Goal: Navigation & Orientation: Find specific page/section

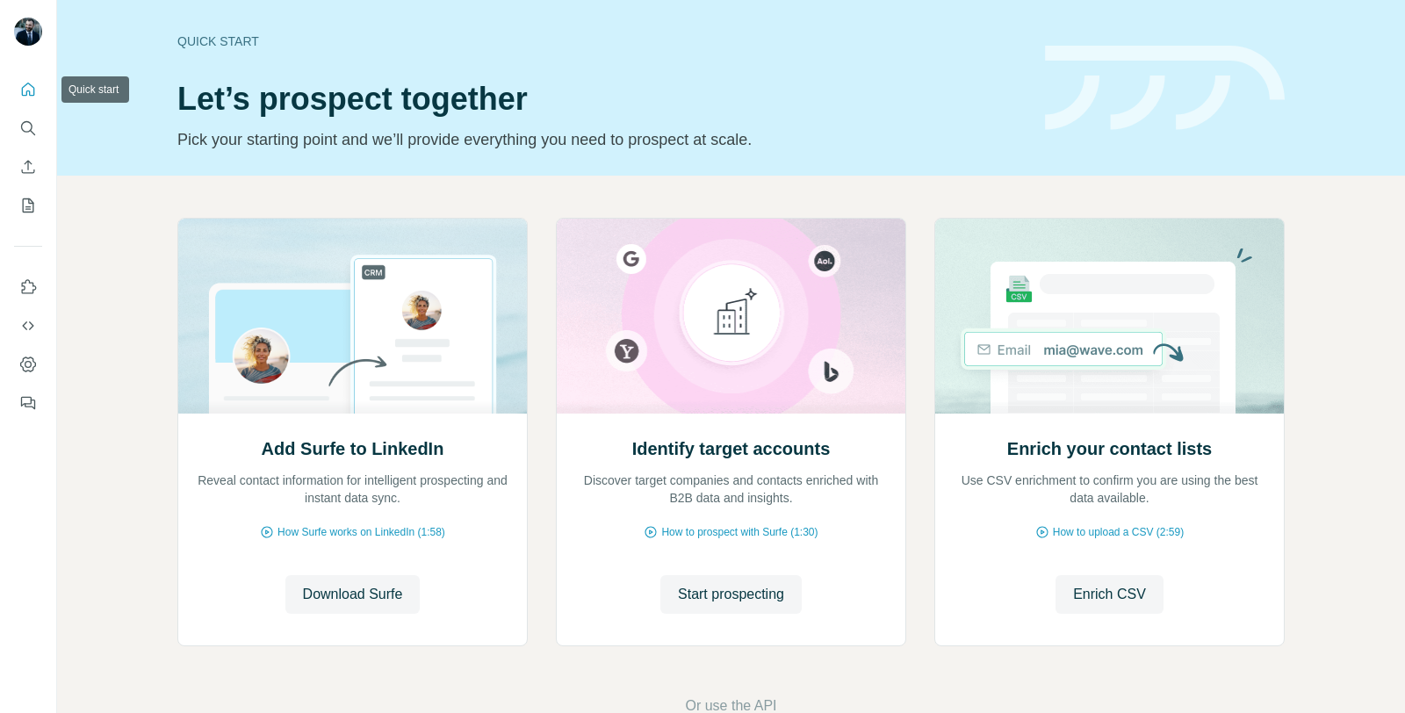
click at [25, 90] on icon "Quick start" at bounding box center [28, 90] width 18 height 18
click at [31, 207] on icon "My lists" at bounding box center [28, 206] width 18 height 18
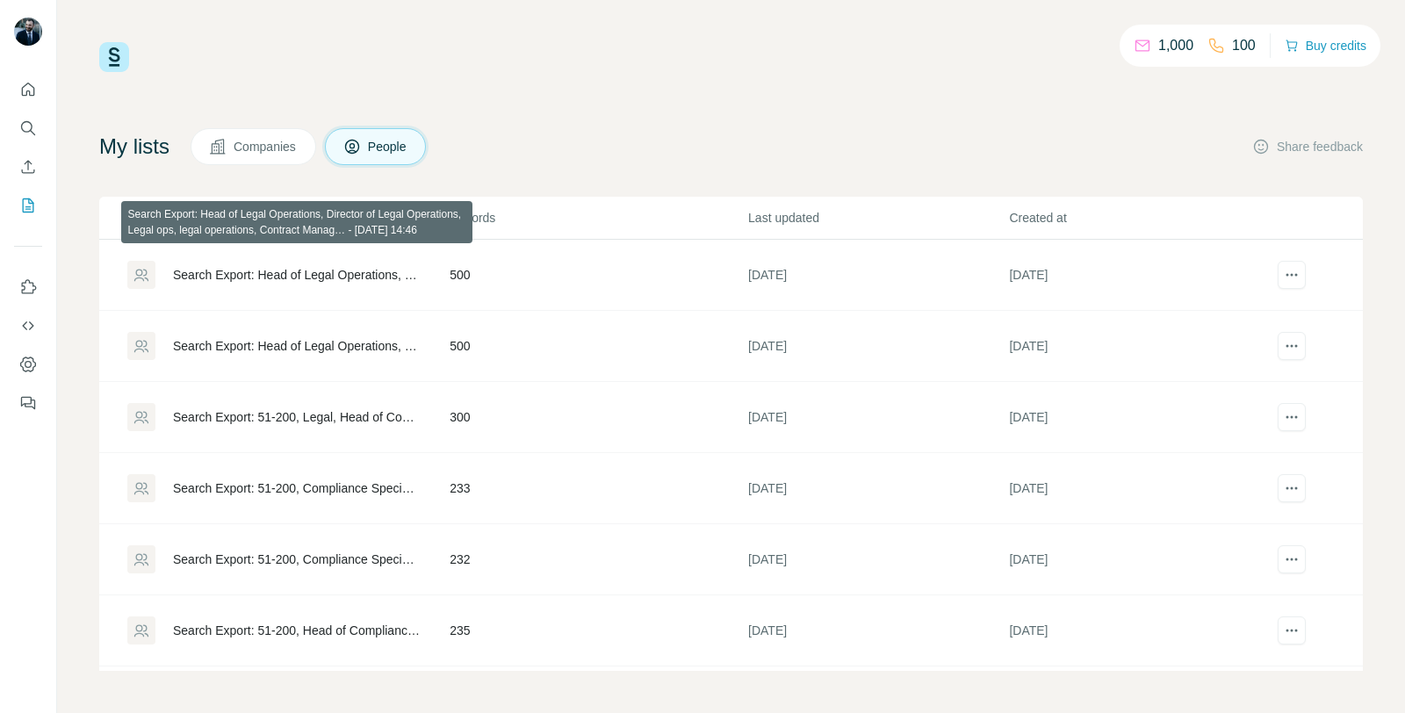
click at [325, 280] on div "Search Export: Head of Legal Operations, Director of Legal Operations, Legal op…" at bounding box center [296, 275] width 247 height 18
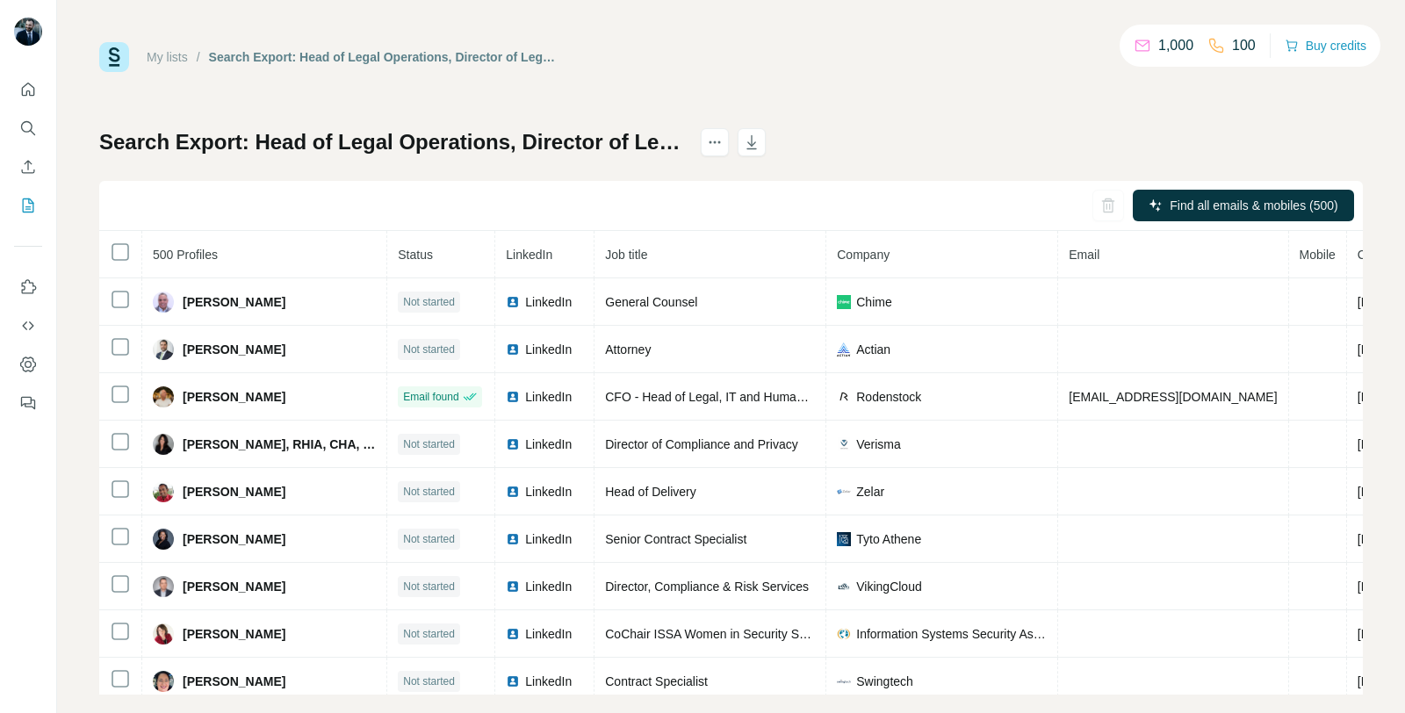
click at [555, 138] on h1 "Search Export: Head of Legal Operations, Director of Legal Operations, Legal op…" at bounding box center [392, 142] width 586 height 28
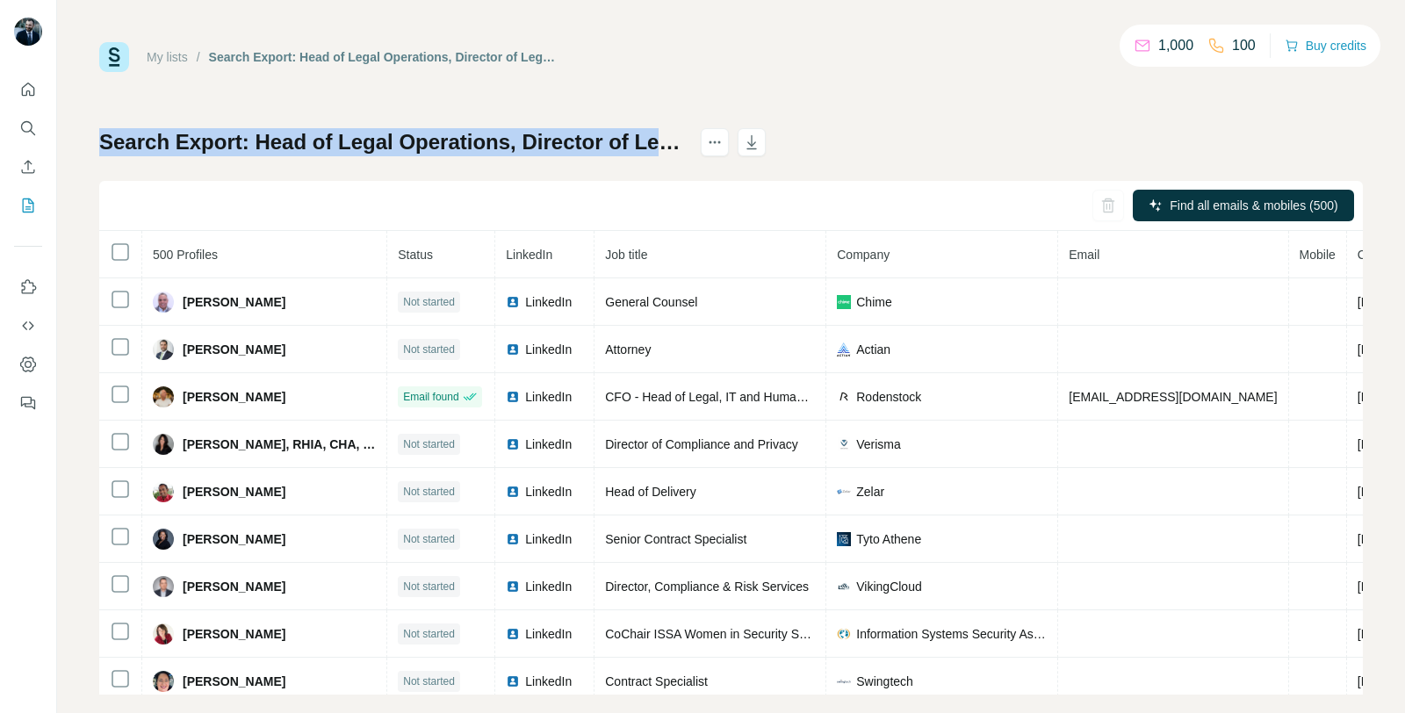
click at [555, 138] on h1 "Search Export: Head of Legal Operations, Director of Legal Operations, Legal op…" at bounding box center [392, 142] width 586 height 28
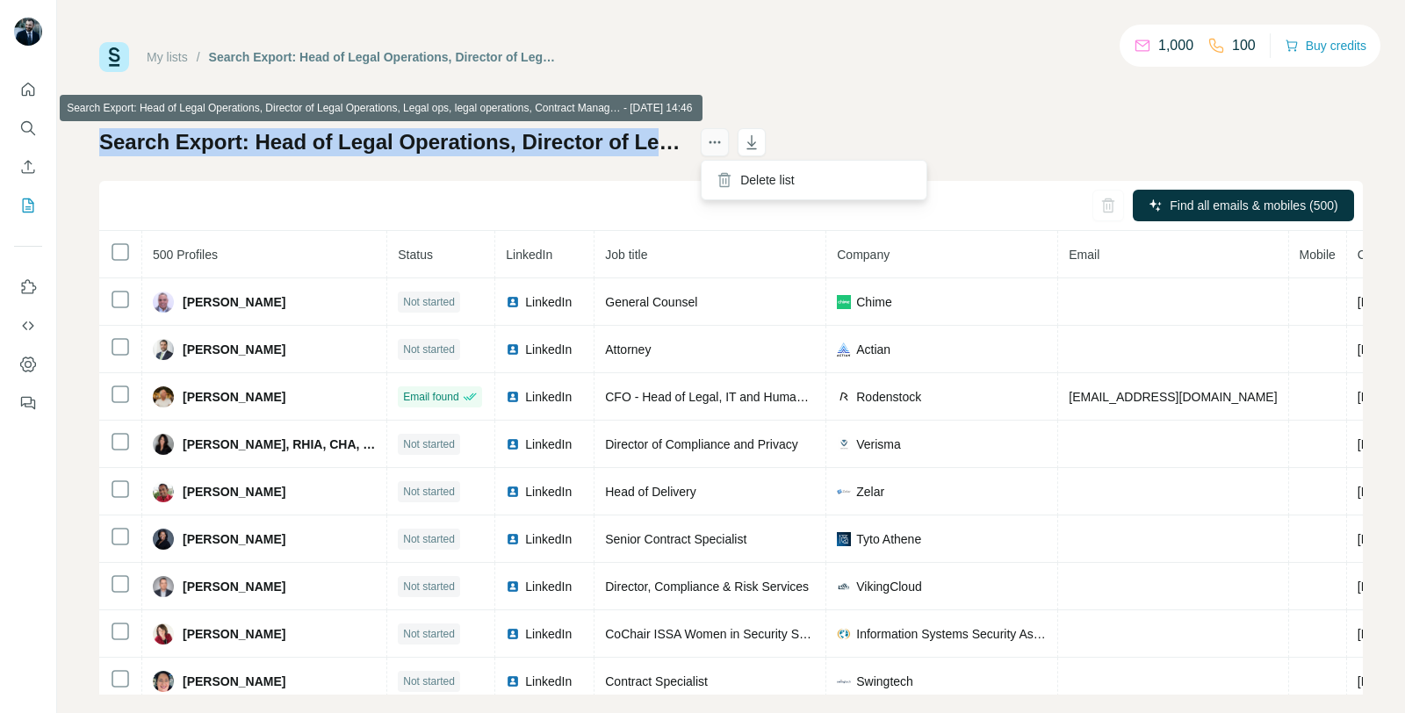
click at [715, 144] on icon "actions" at bounding box center [715, 142] width 18 height 18
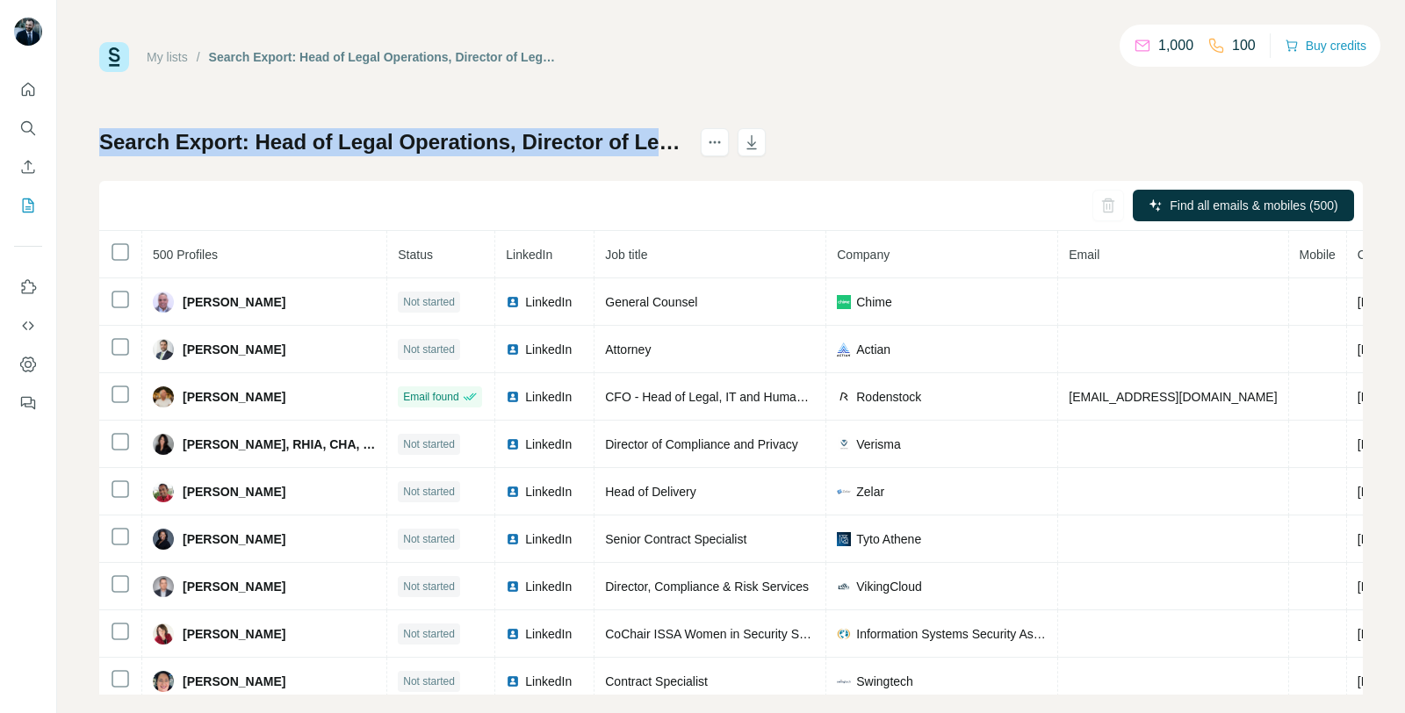
click at [579, 117] on div "My lists / Search Export: Head of Legal Operations, Director of Legal Operation…" at bounding box center [730, 368] width 1263 height 652
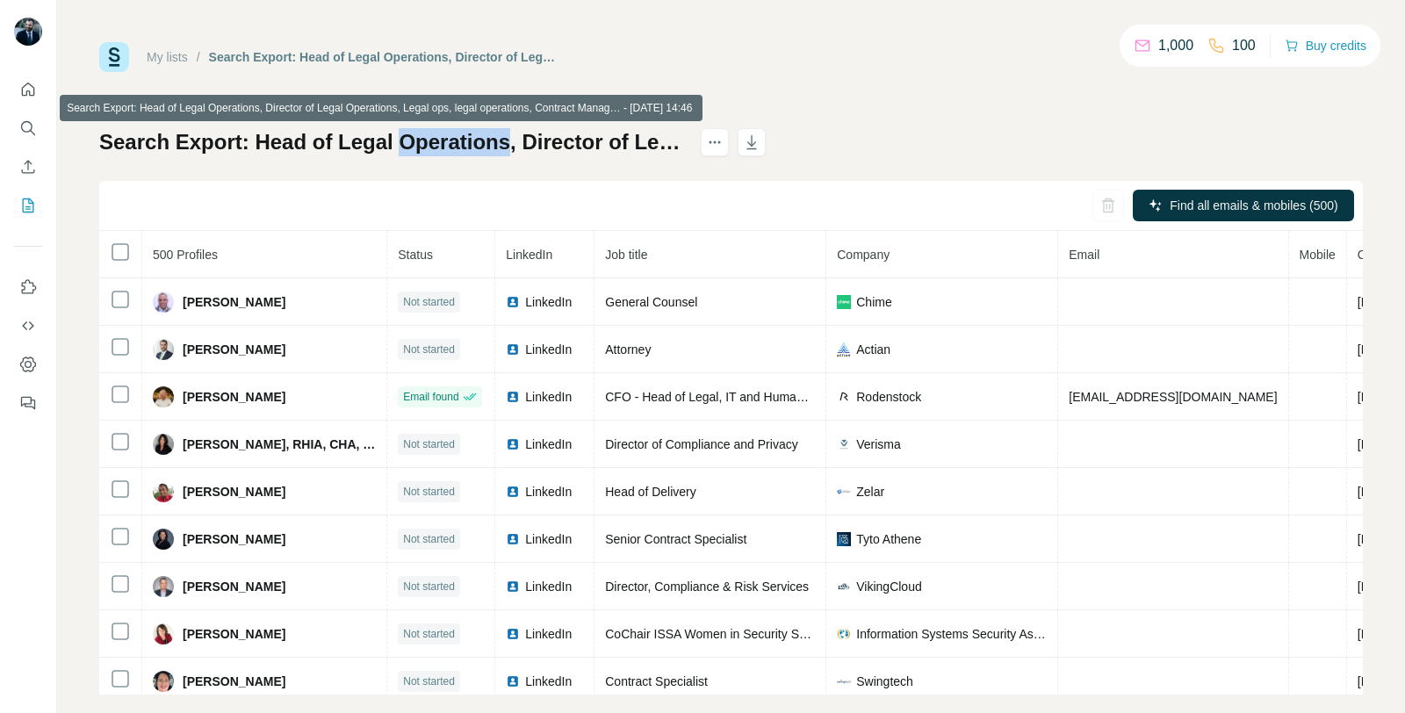
drag, startPoint x: 481, startPoint y: 153, endPoint x: 413, endPoint y: 140, distance: 69.7
click at [406, 139] on h1 "Search Export: Head of Legal Operations, Director of Legal Operations, Legal op…" at bounding box center [392, 142] width 586 height 28
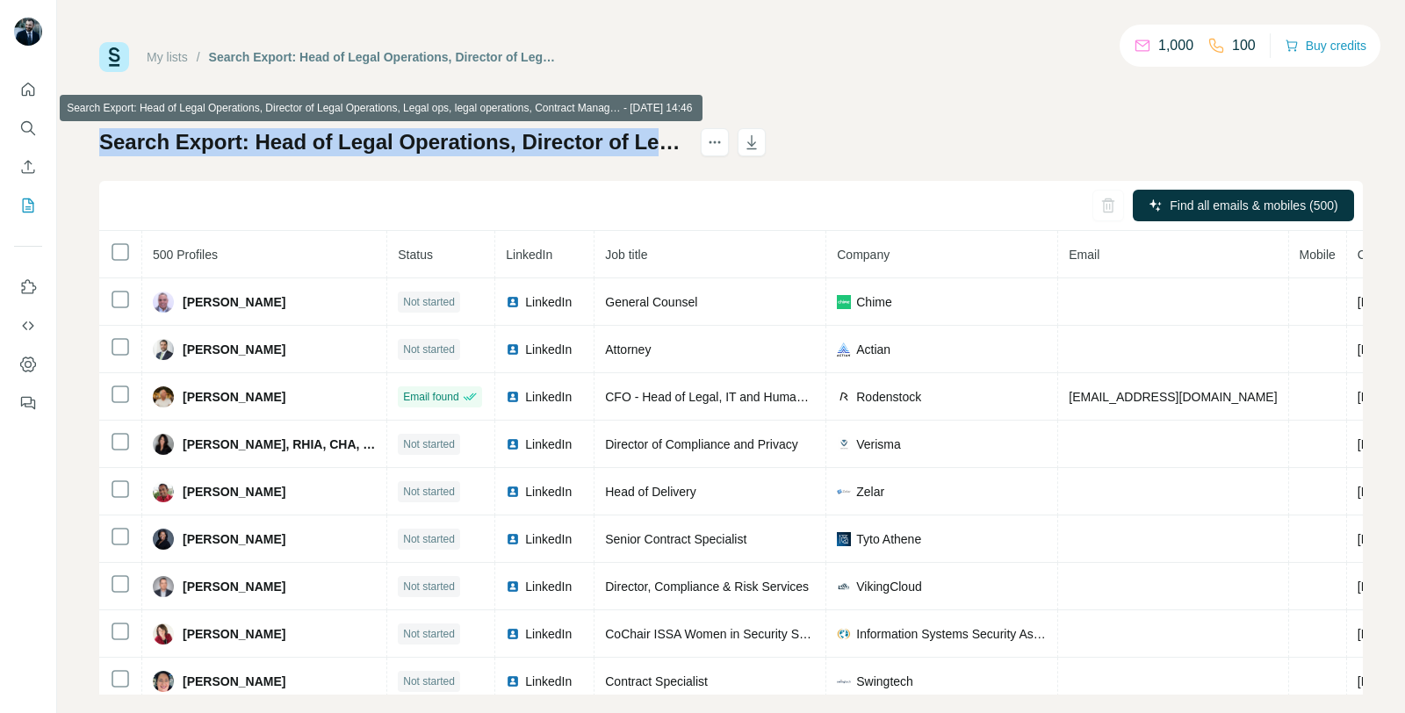
click at [406, 139] on h1 "Search Export: Head of Legal Operations, Director of Legal Operations, Legal op…" at bounding box center [392, 142] width 586 height 28
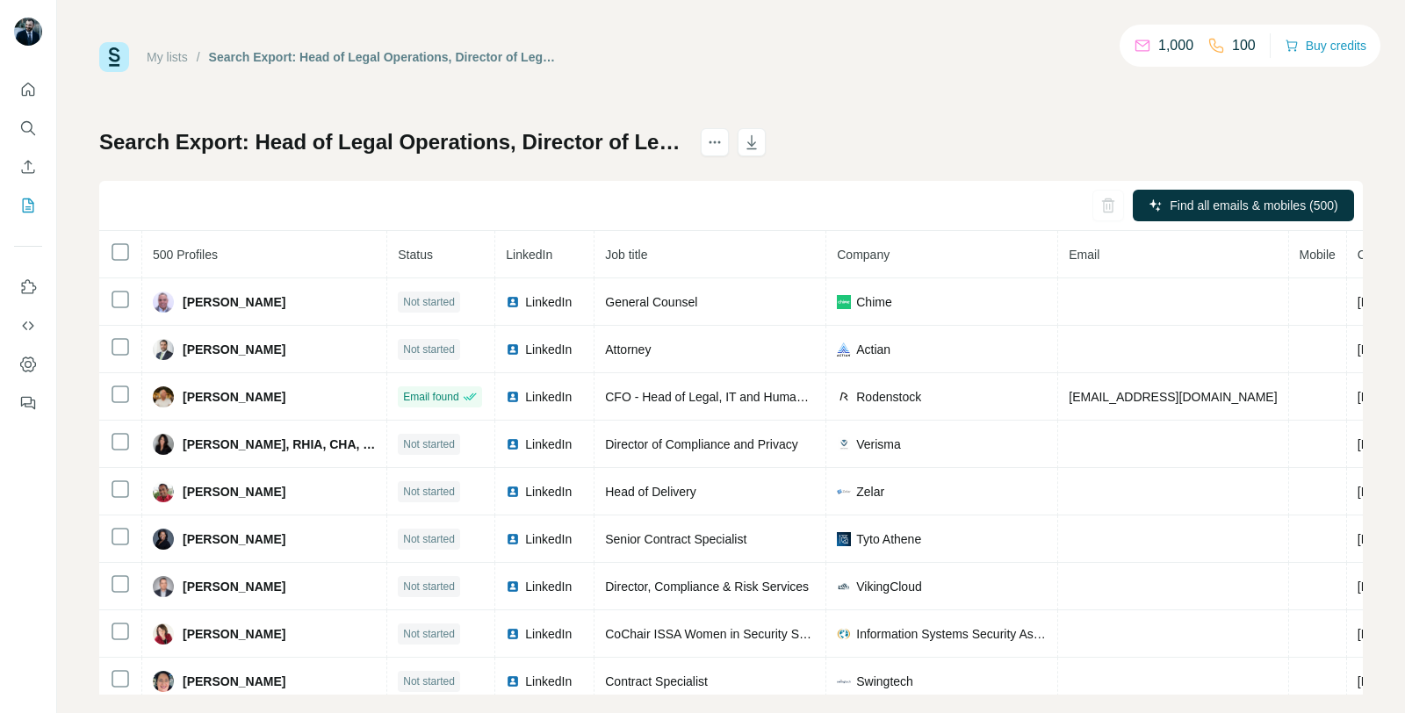
click at [426, 57] on div "Search Export: Head of Legal Operations, Director of Legal Operations, Legal op…" at bounding box center [383, 57] width 348 height 18
click at [995, 156] on div "Search Export: Head of Legal Operations, Director of Legal Operations, Legal op…" at bounding box center [730, 411] width 1263 height 566
click at [801, 32] on div "My lists / Search Export: Head of Legal Operations, Director of Legal Operation…" at bounding box center [730, 356] width 1347 height 713
